Goal: Task Accomplishment & Management: Manage account settings

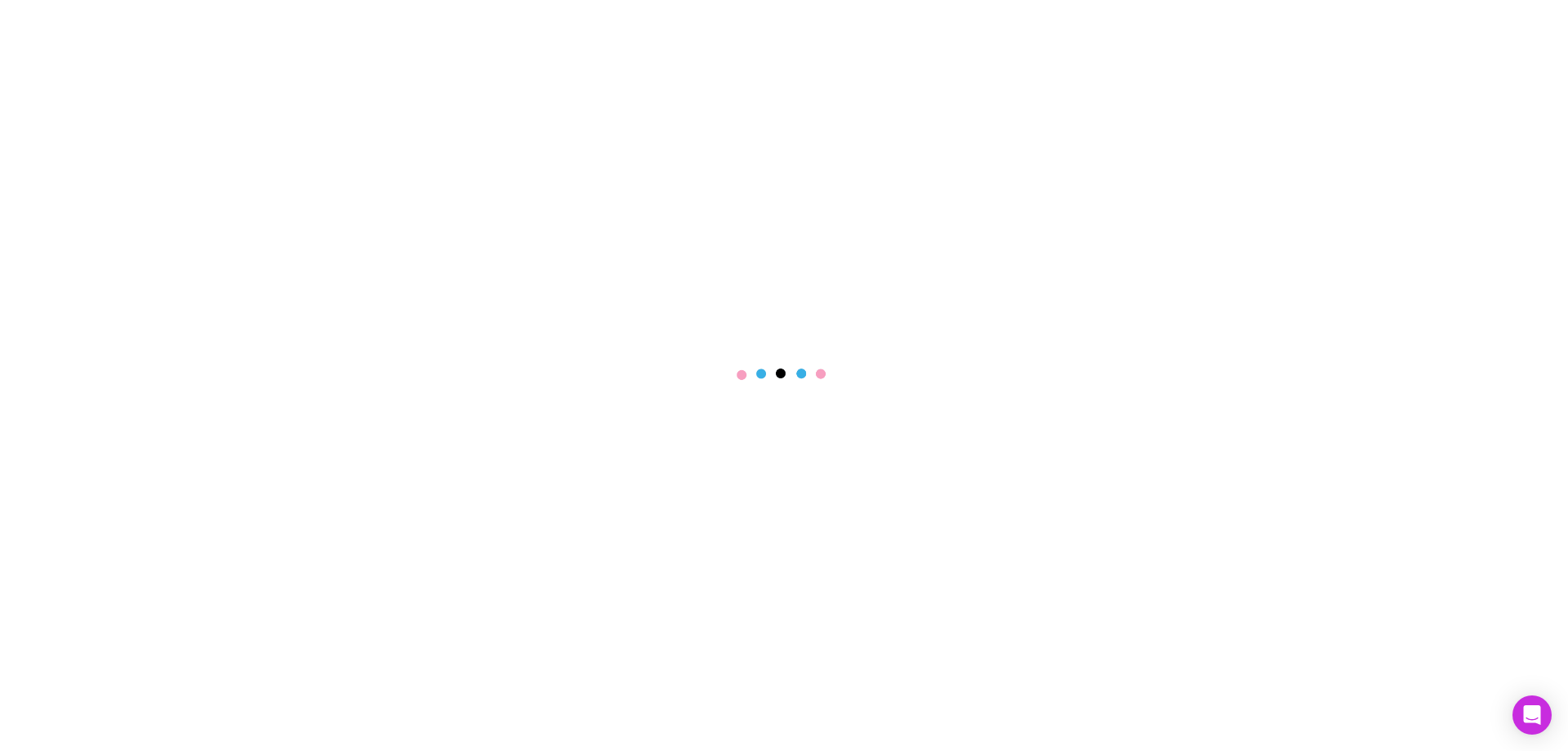
select select "****"
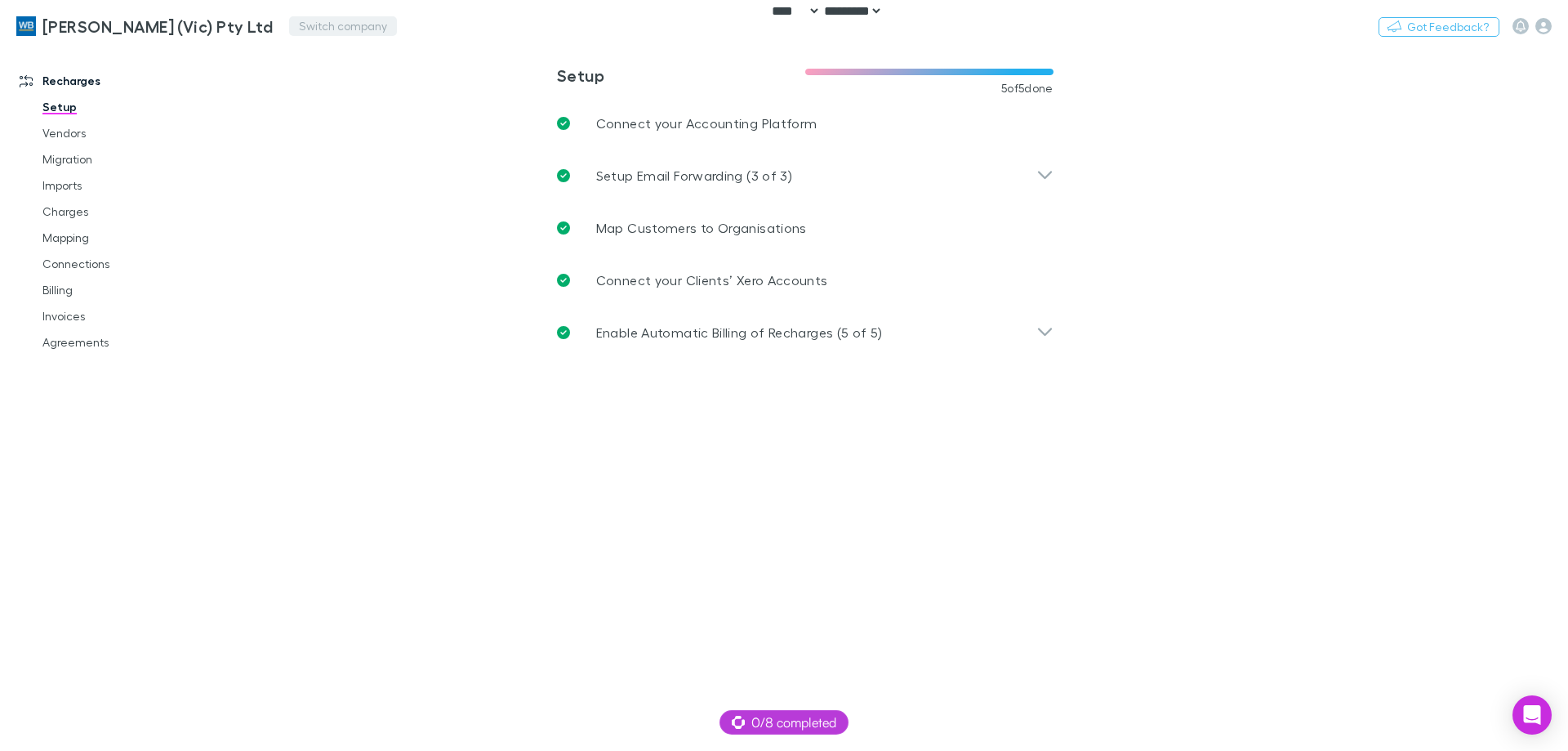
click at [310, 26] on button "Switch company" at bounding box center [342, 26] width 108 height 19
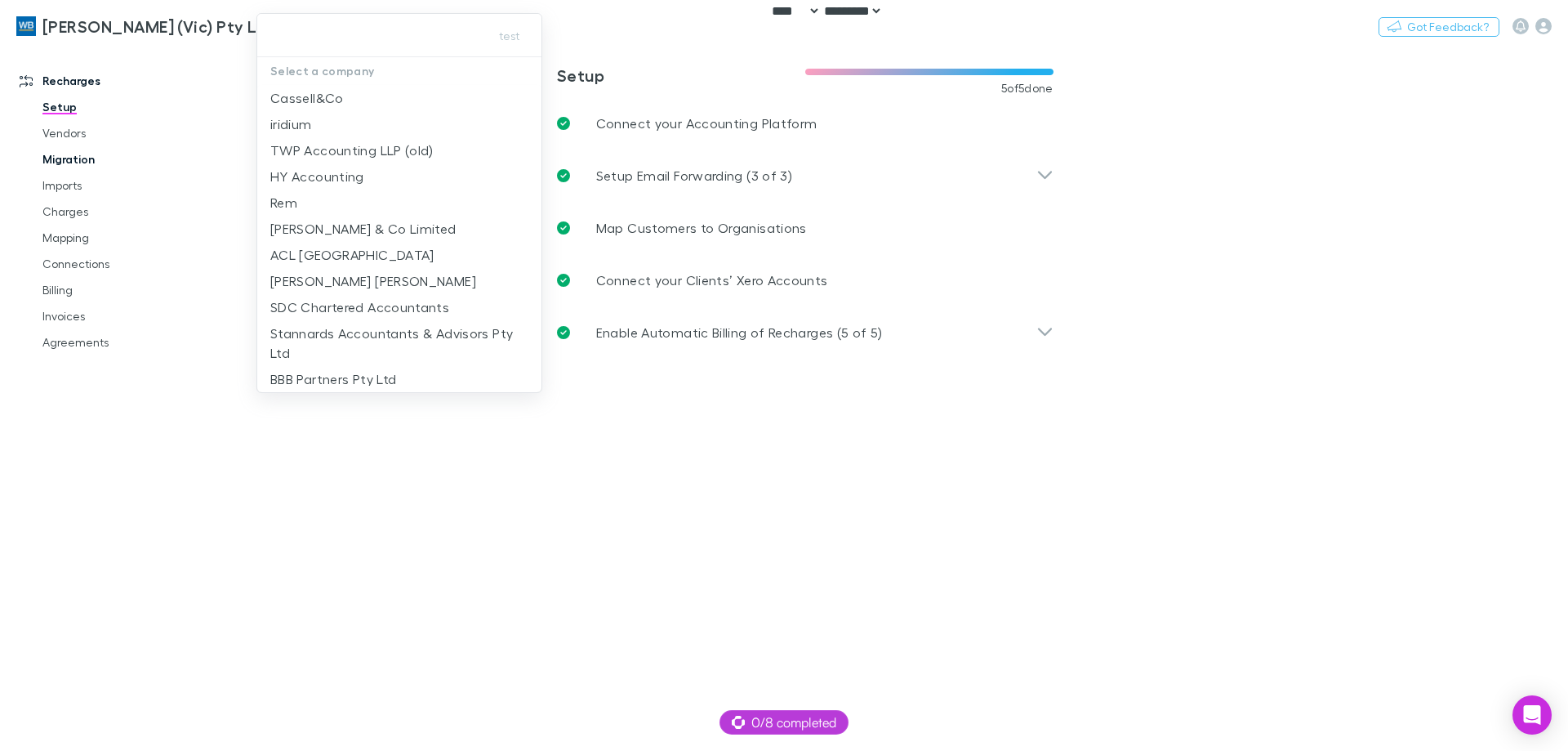
click at [82, 171] on div at bounding box center [784, 375] width 1568 height 751
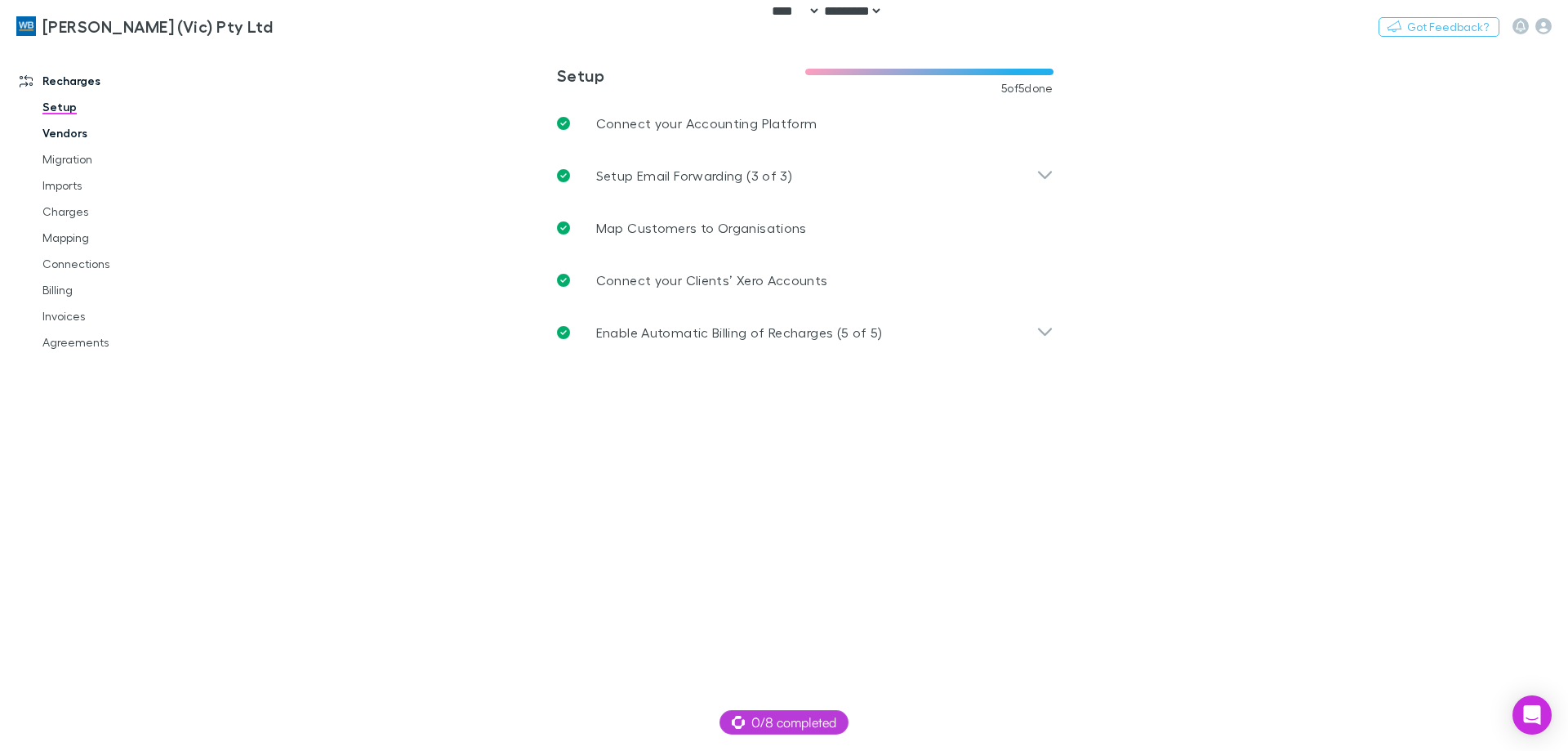
click at [70, 125] on link "Vendors" at bounding box center [122, 132] width 194 height 26
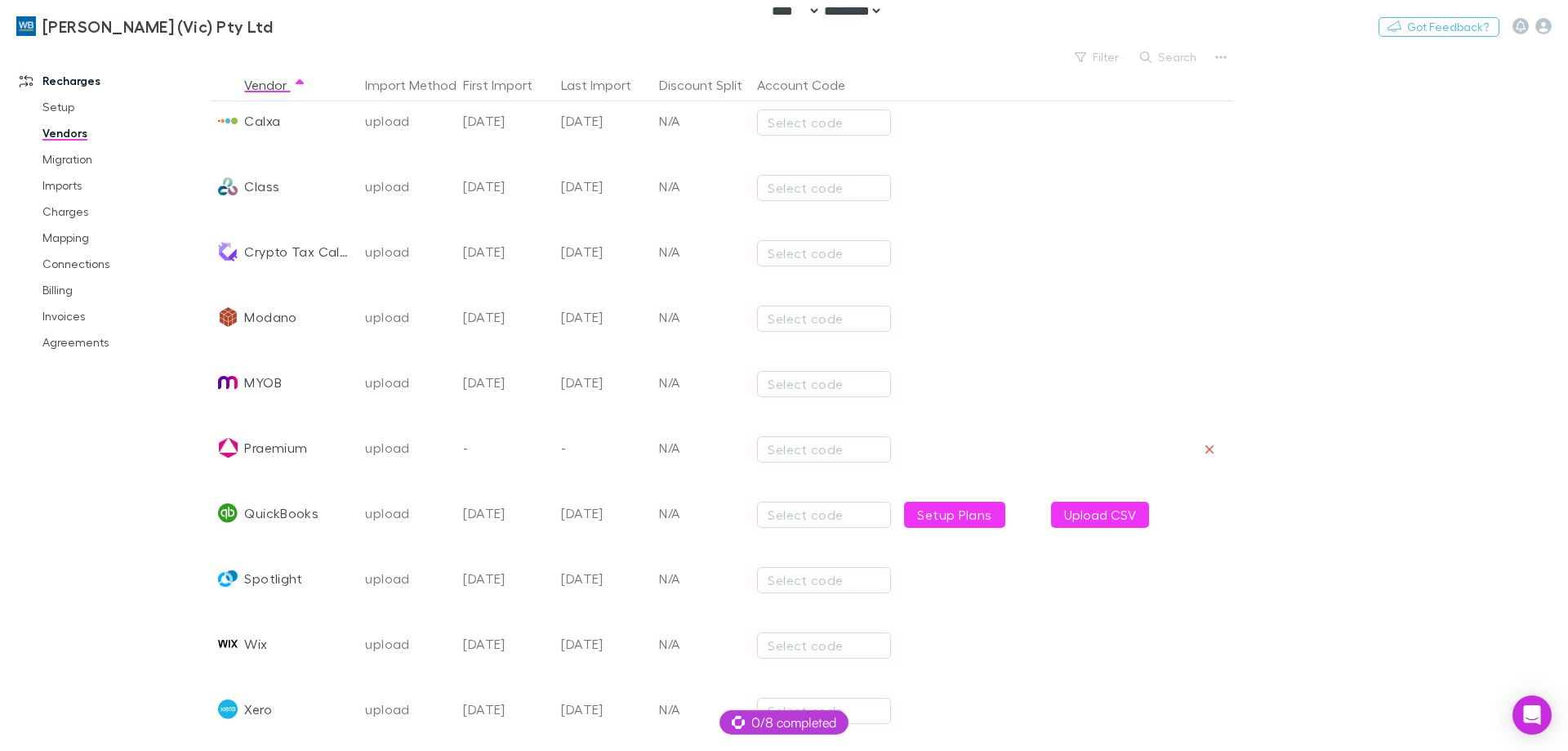
scroll to position [208, 0]
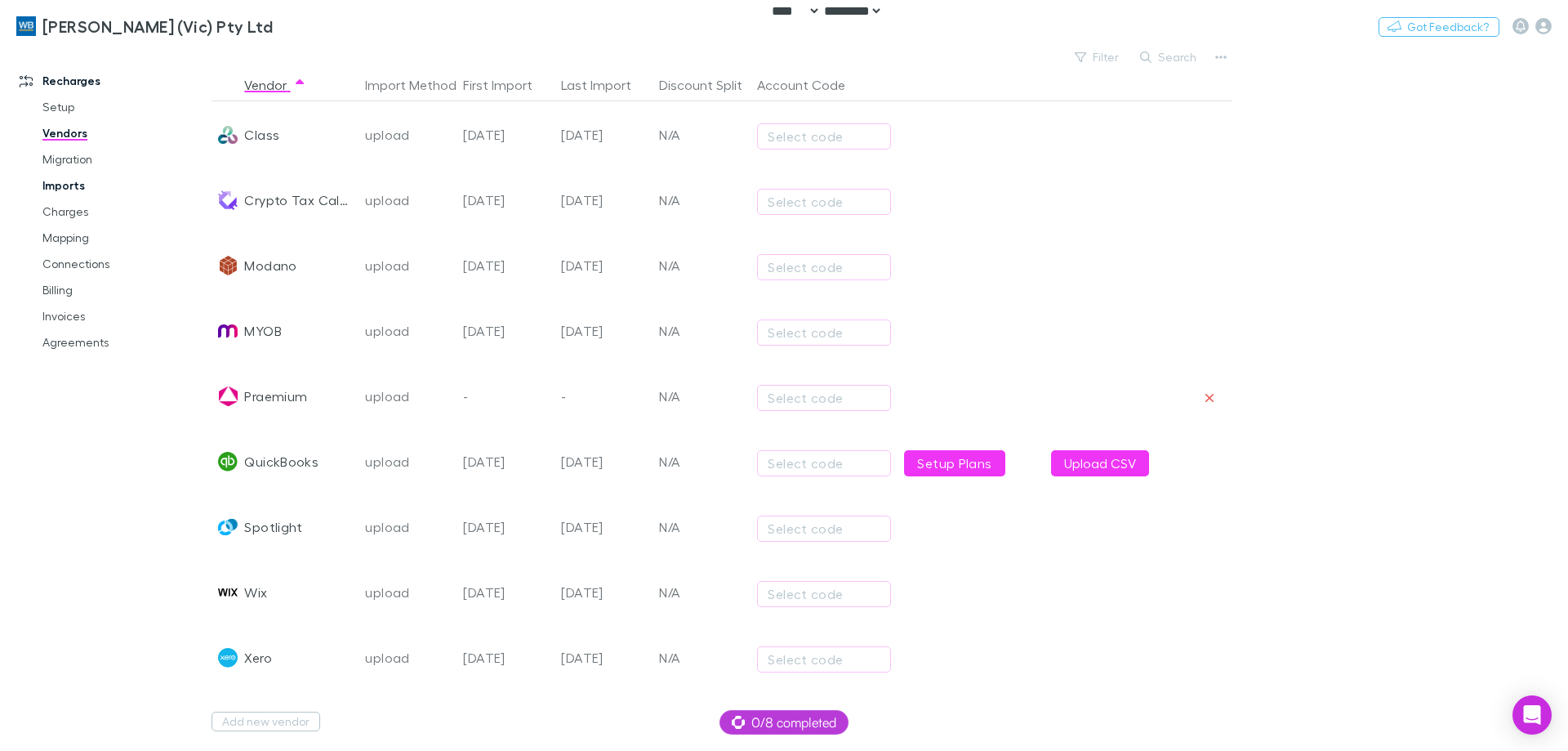
click at [63, 188] on link "Imports" at bounding box center [122, 185] width 194 height 26
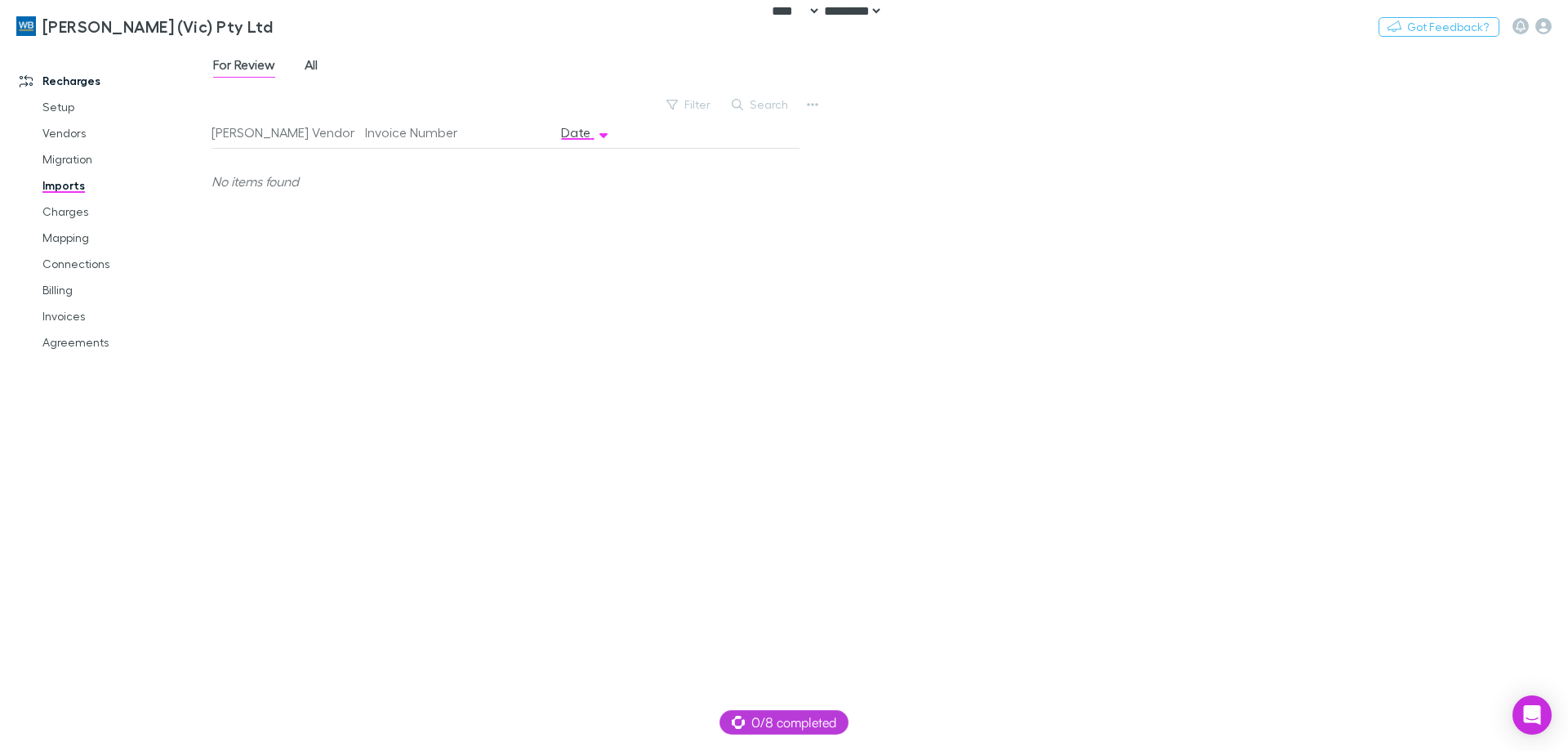
click at [310, 69] on span "All" at bounding box center [311, 67] width 13 height 21
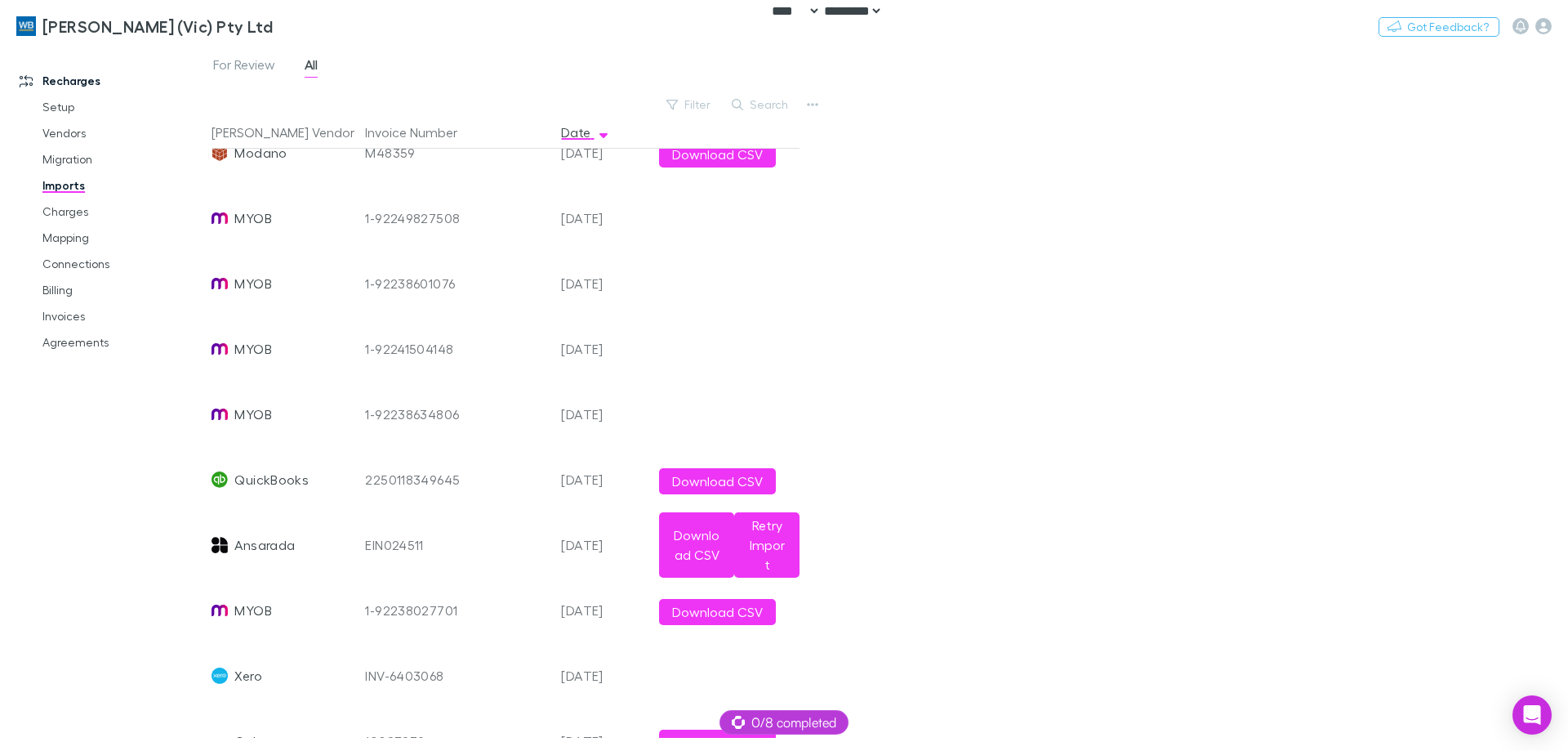
scroll to position [2695, 0]
